Goal: Task Accomplishment & Management: Complete application form

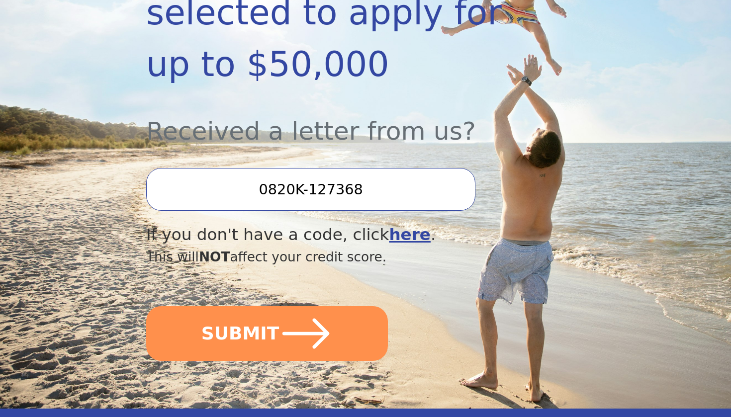
scroll to position [289, 0]
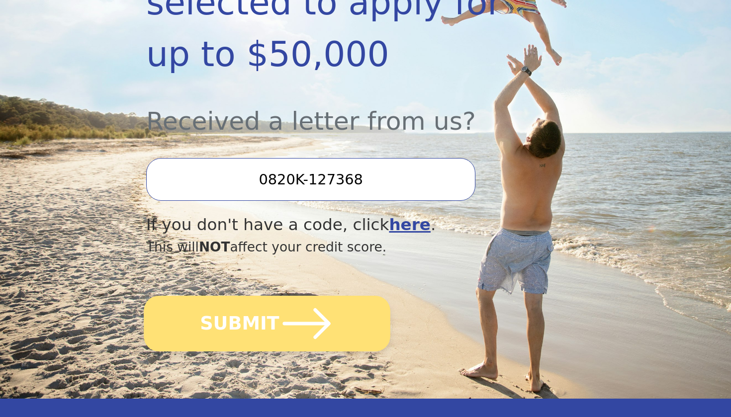
click at [306, 303] on icon "submit" at bounding box center [307, 323] width 55 height 55
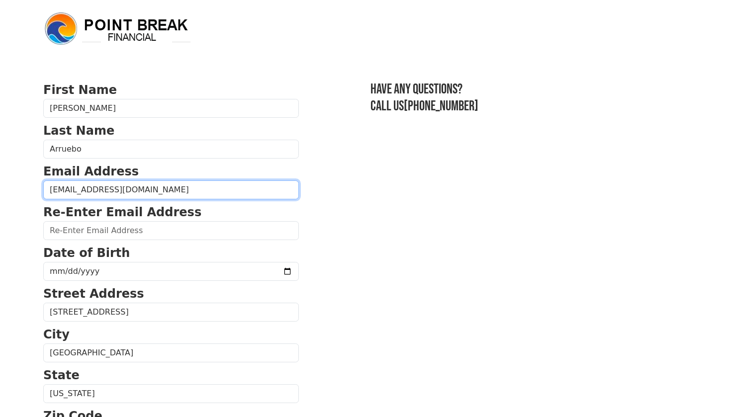
type input "pedroarruebo53@gmail.com"
drag, startPoint x: 176, startPoint y: 193, endPoint x: 45, endPoint y: 192, distance: 131.3
click at [45, 192] on input "pedroarruebo53@gmail.com" at bounding box center [171, 190] width 256 height 19
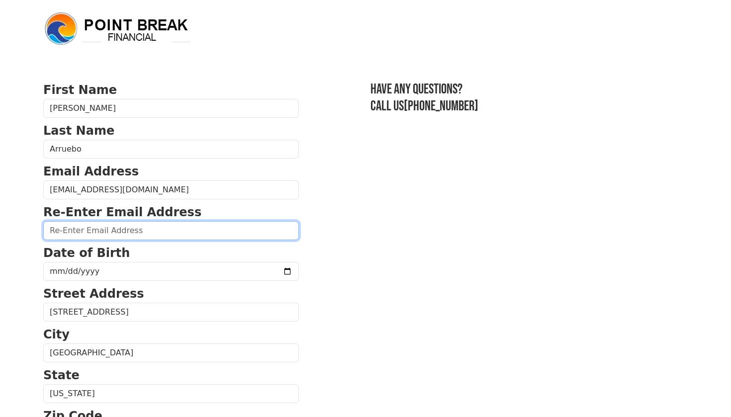
click at [62, 230] on input "email" at bounding box center [171, 230] width 256 height 19
paste input "pedroarruebo53@gmail.com"
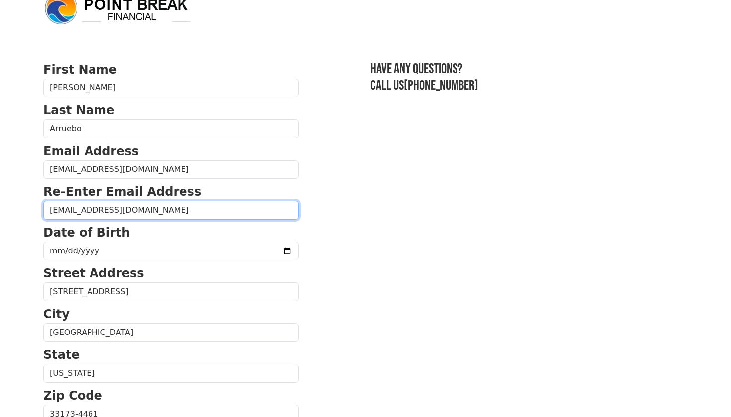
scroll to position [32, 0]
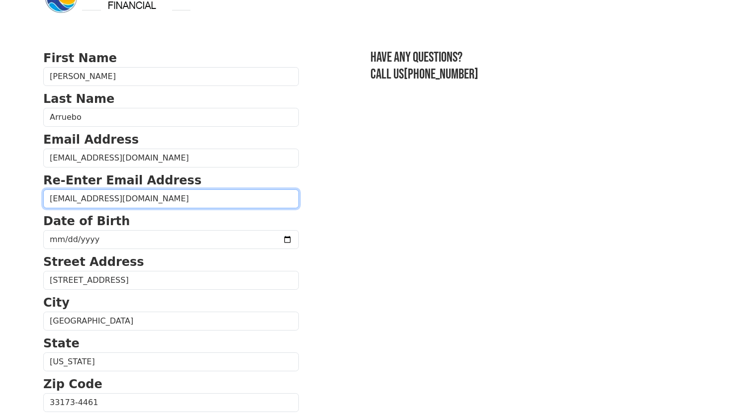
type input "pedroarruebo53@gmail.com"
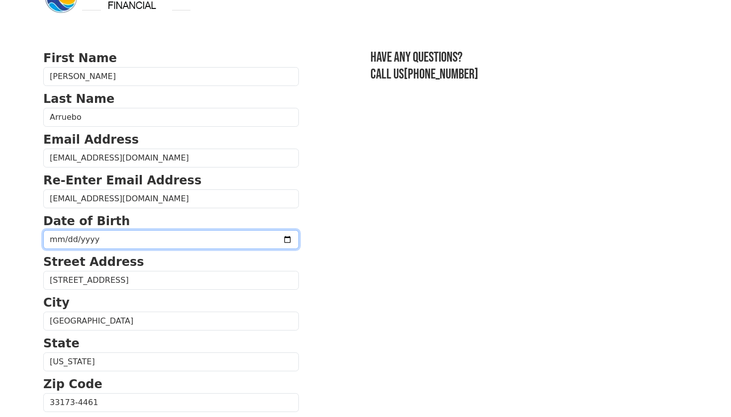
click at [52, 238] on input "date" at bounding box center [171, 239] width 256 height 19
click at [64, 239] on input "date" at bounding box center [171, 239] width 256 height 19
click at [91, 242] on input "date" at bounding box center [171, 239] width 256 height 19
click at [83, 240] on input "date" at bounding box center [171, 239] width 256 height 19
type input "1969-07-06"
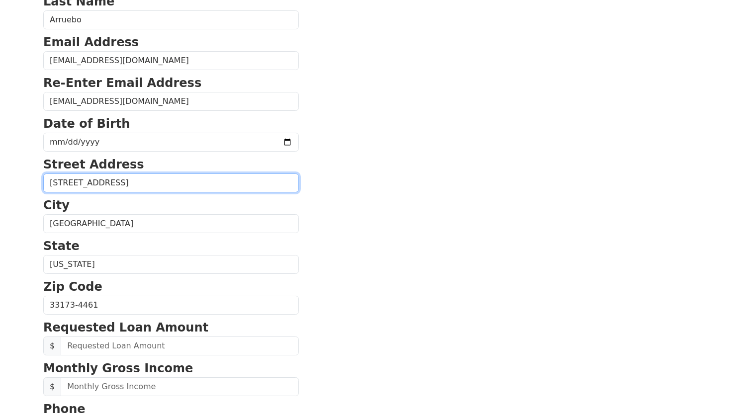
scroll to position [133, 0]
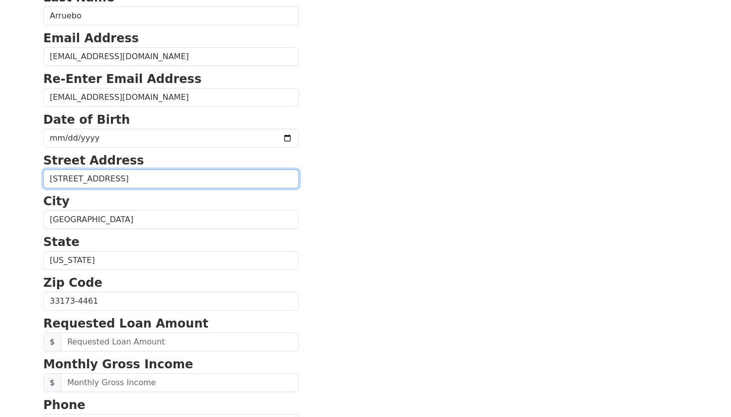
drag, startPoint x: 175, startPoint y: 173, endPoint x: 29, endPoint y: 173, distance: 145.2
click at [29, 173] on body "First Name Pedro Last Name Arruebo Email Address pedroarruebo53@gmail.com Re-En…" at bounding box center [365, 75] width 731 height 417
type input "223 E 21 st"
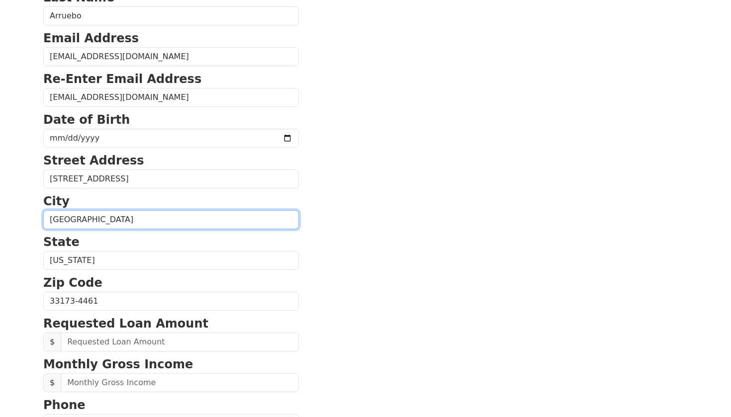
drag, startPoint x: 79, startPoint y: 223, endPoint x: 34, endPoint y: 223, distance: 44.3
click at [34, 223] on body "First Name Pedro Last Name Arruebo Email Address pedroarruebo53@gmail.com Re-En…" at bounding box center [365, 75] width 731 height 417
type input "g"
type input "Grand Island"
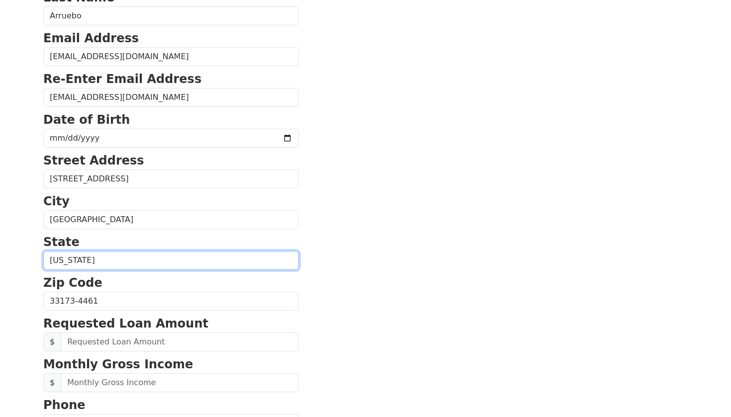
select select "NE"
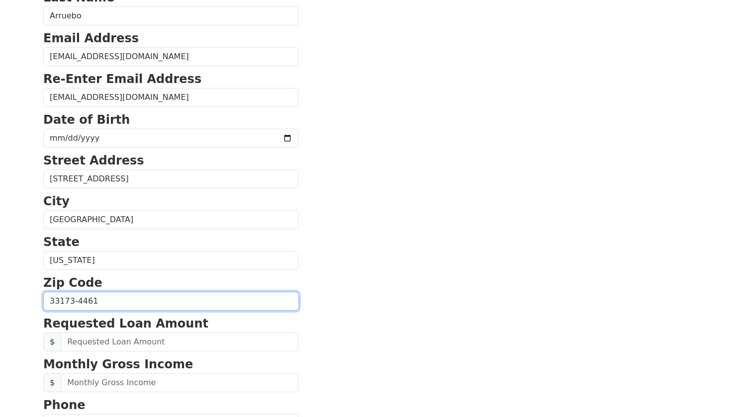
drag, startPoint x: 93, startPoint y: 304, endPoint x: 57, endPoint y: 302, distance: 36.3
type input "3"
type input "68801"
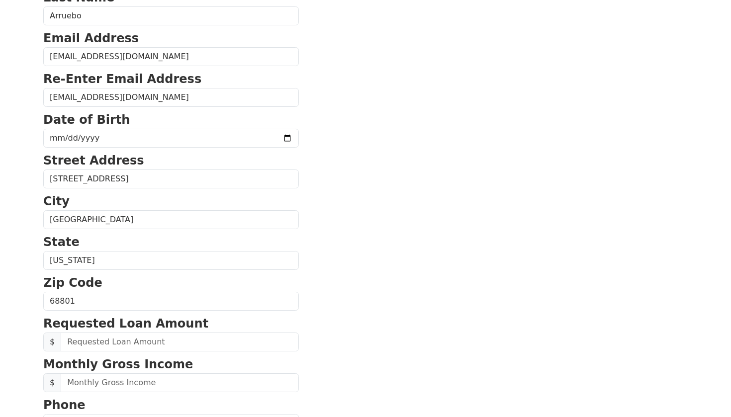
click at [326, 324] on section "First Name Pedro Last Name Arruebo Email Address pedroarruebo53@gmail.com Re-En…" at bounding box center [365, 302] width 645 height 709
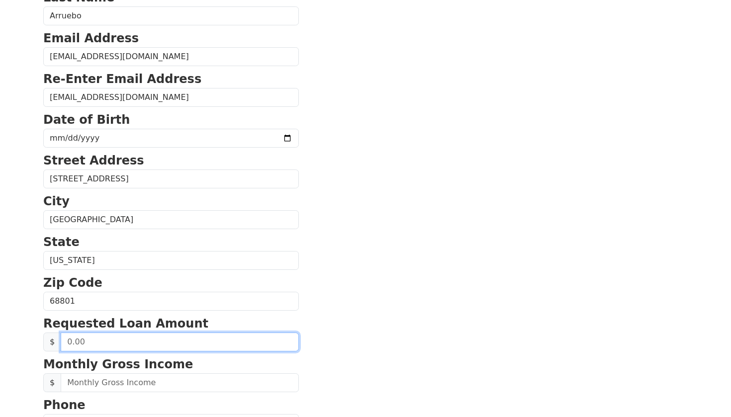
click at [231, 335] on input "text" at bounding box center [180, 342] width 238 height 19
type input "12,000.00"
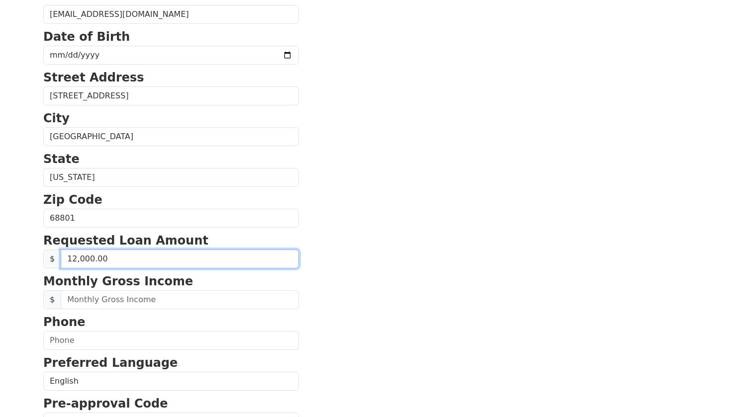
scroll to position [224, 0]
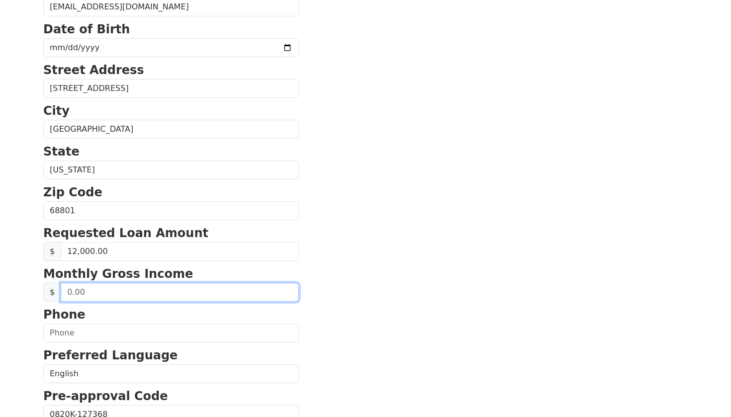
click at [208, 295] on input "text" at bounding box center [180, 292] width 238 height 19
type input "6.00"
type input "6,000.00"
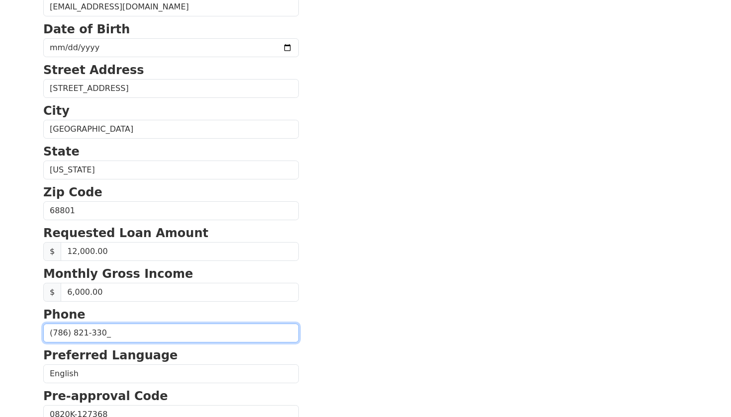
type input "(786) 821-3301"
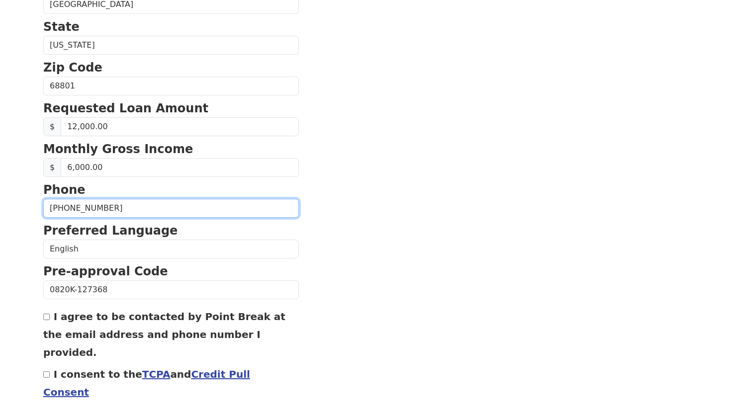
scroll to position [350, 0]
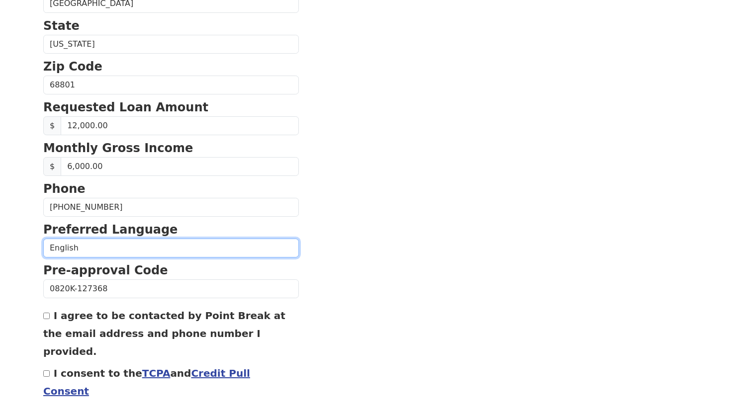
select select "Spanish"
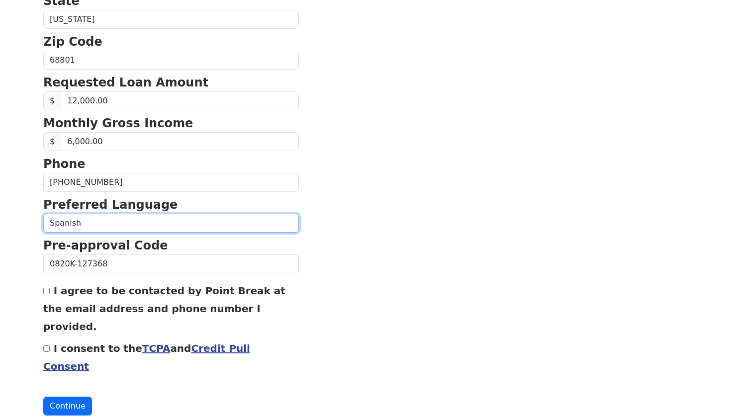
scroll to position [374, 0]
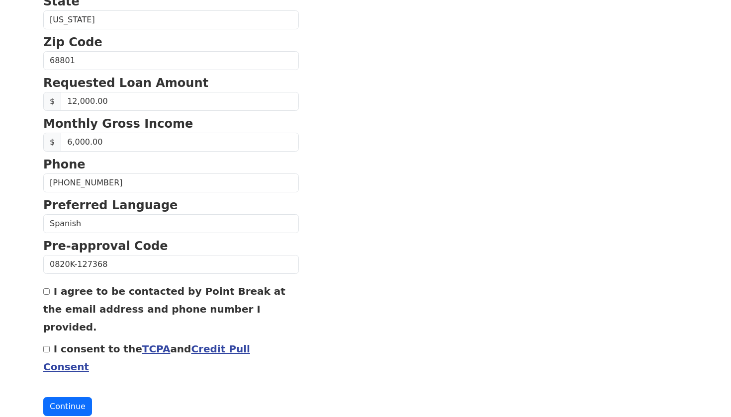
click at [45, 291] on input "I agree to be contacted by Point Break at the email address and phone number I …" at bounding box center [46, 291] width 6 height 6
checkbox input "true"
click at [46, 346] on input "I consent to the TCPA and Credit Pull Consent" at bounding box center [46, 349] width 6 height 6
checkbox input "true"
click at [62, 397] on button "Continue" at bounding box center [67, 406] width 49 height 19
